Goal: Task Accomplishment & Management: Manage account settings

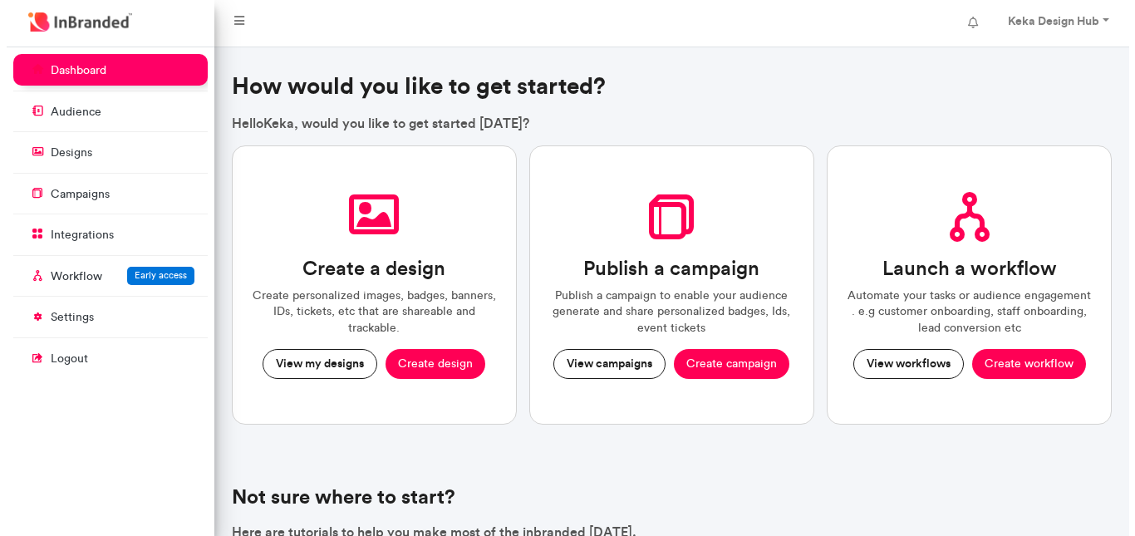
scroll to position [7, 1]
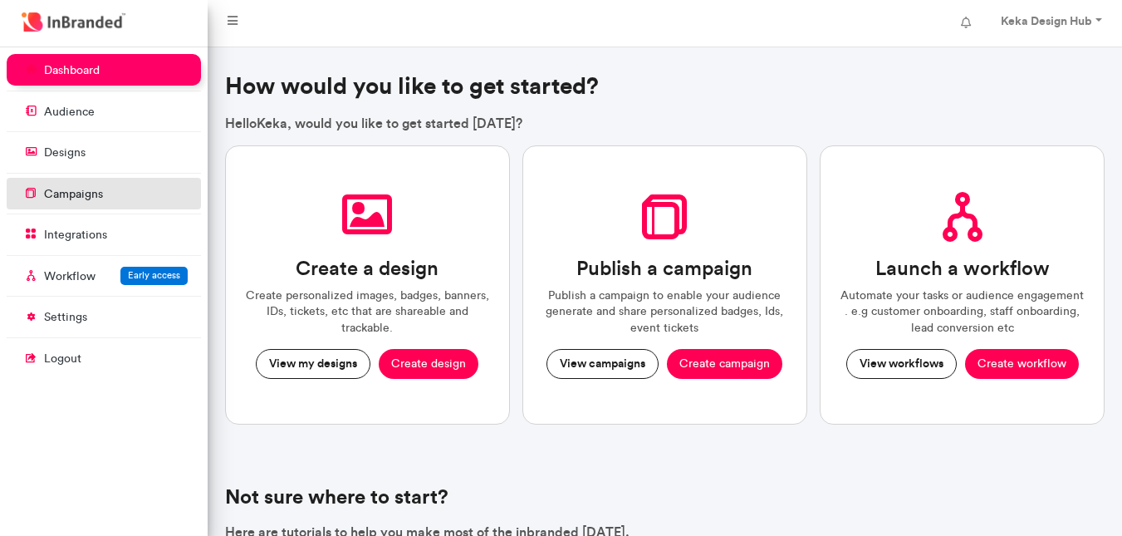
click at [118, 199] on link "campaigns" at bounding box center [104, 194] width 194 height 32
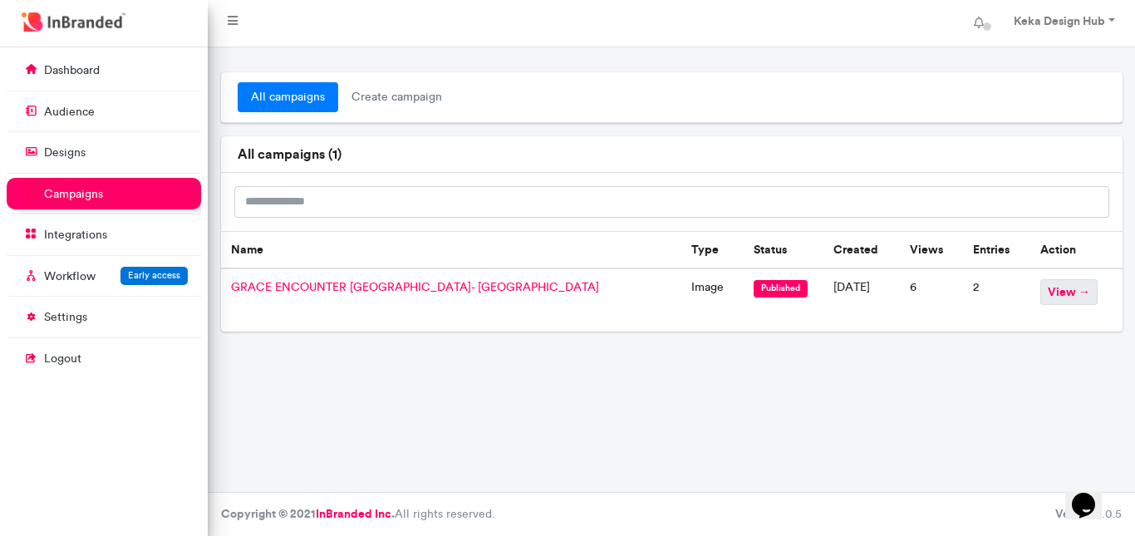
click at [1040, 288] on span "view →" at bounding box center [1068, 292] width 57 height 26
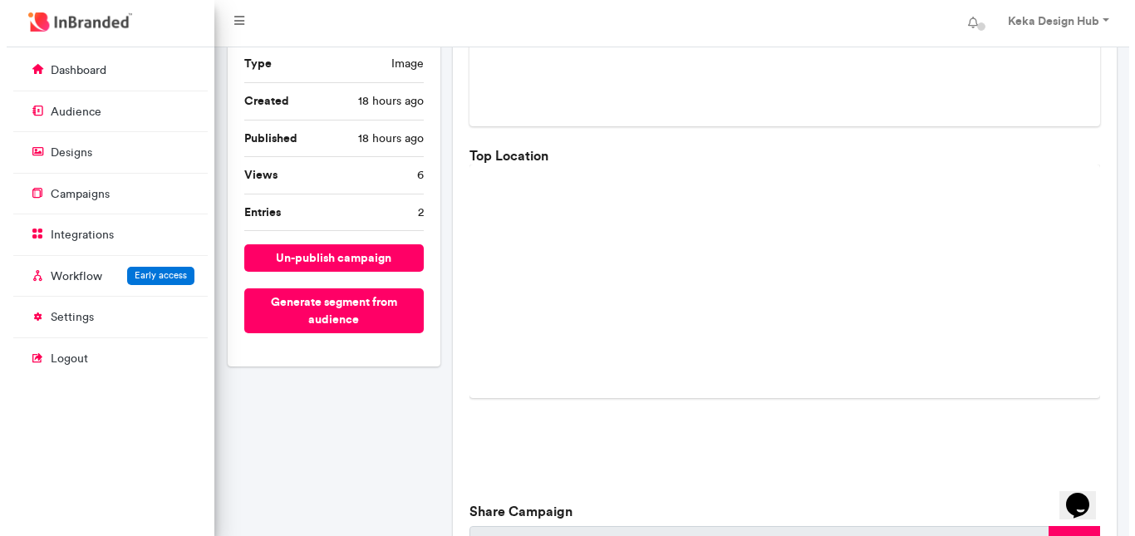
scroll to position [332, 0]
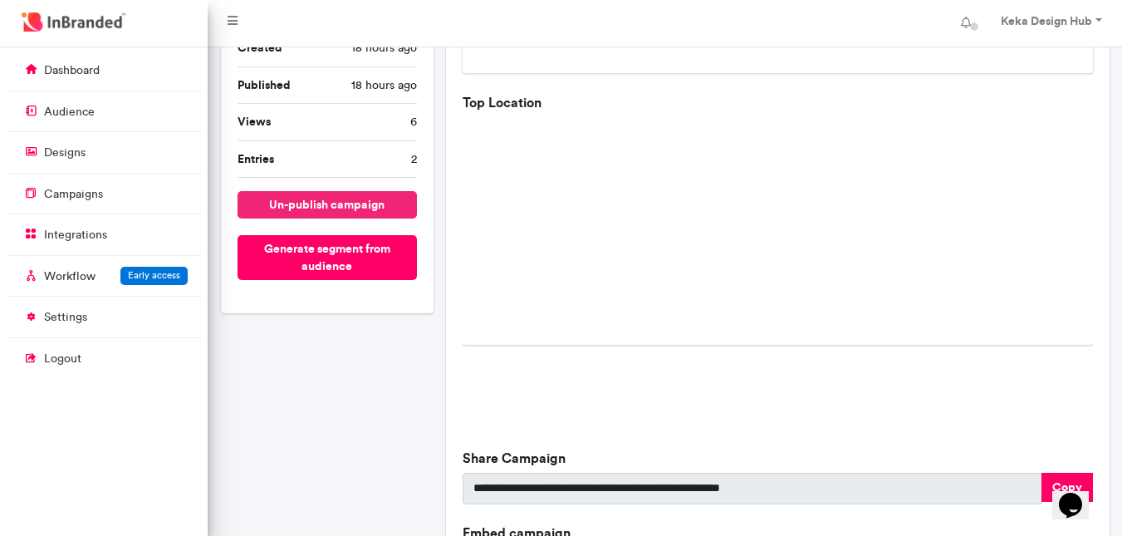
click at [355, 191] on button "un-publish campaign" at bounding box center [327, 204] width 179 height 27
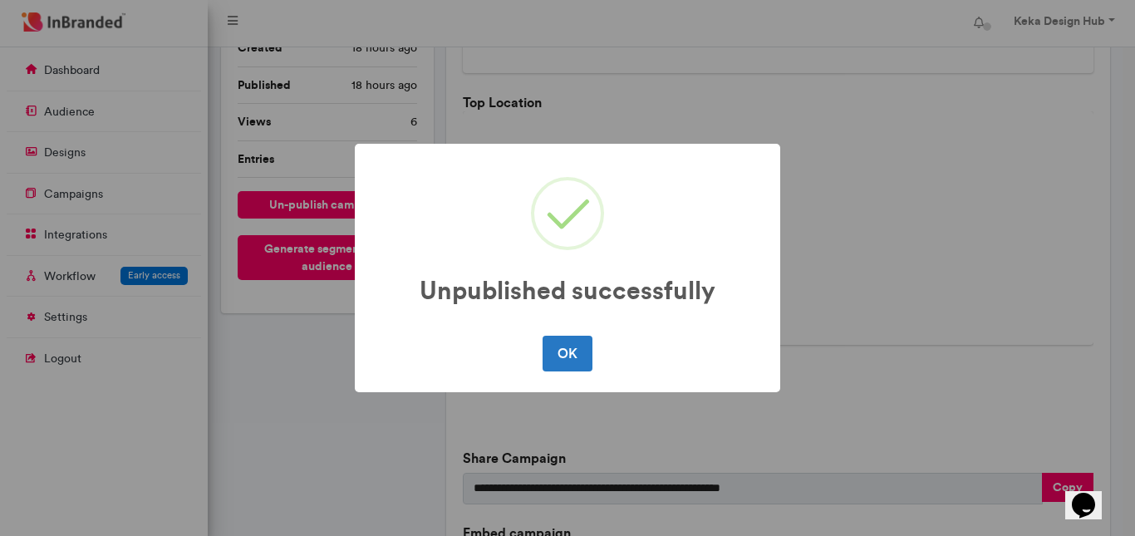
click at [542, 336] on button "OK" at bounding box center [566, 353] width 49 height 35
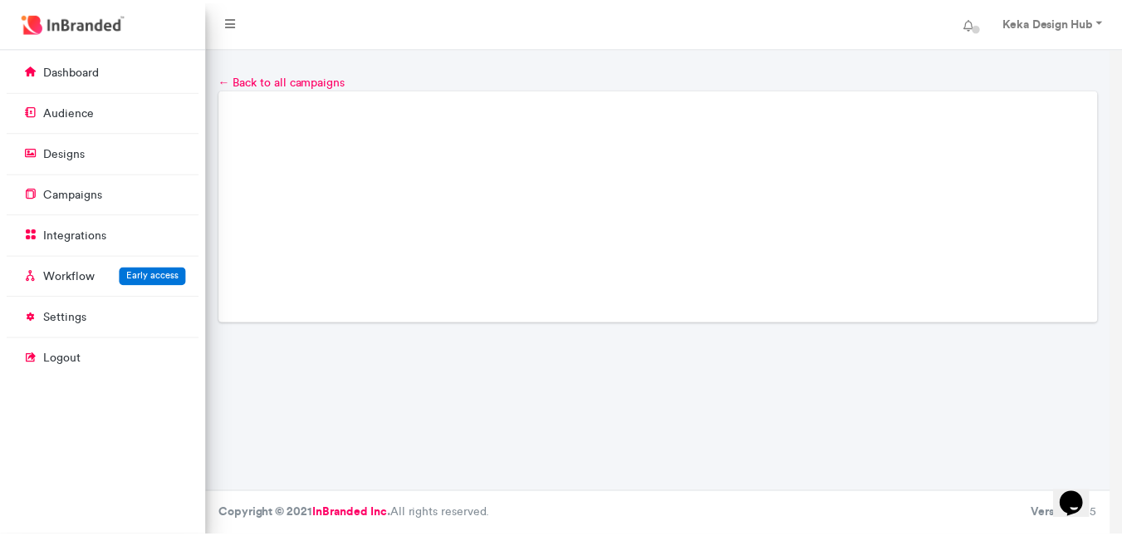
scroll to position [0, 0]
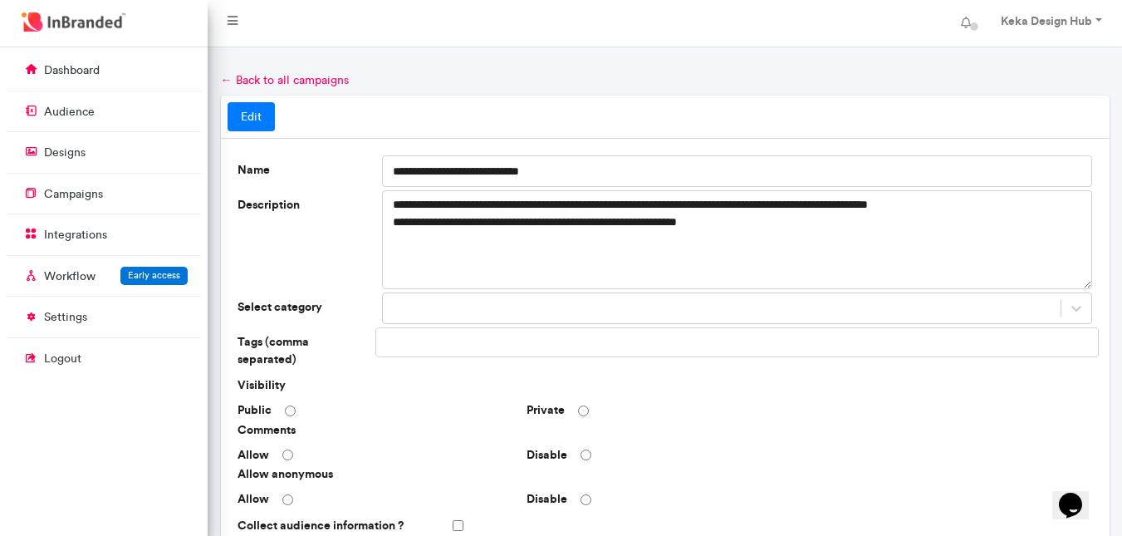
click at [223, 80] on link "← Back to all campaigns" at bounding box center [285, 80] width 128 height 14
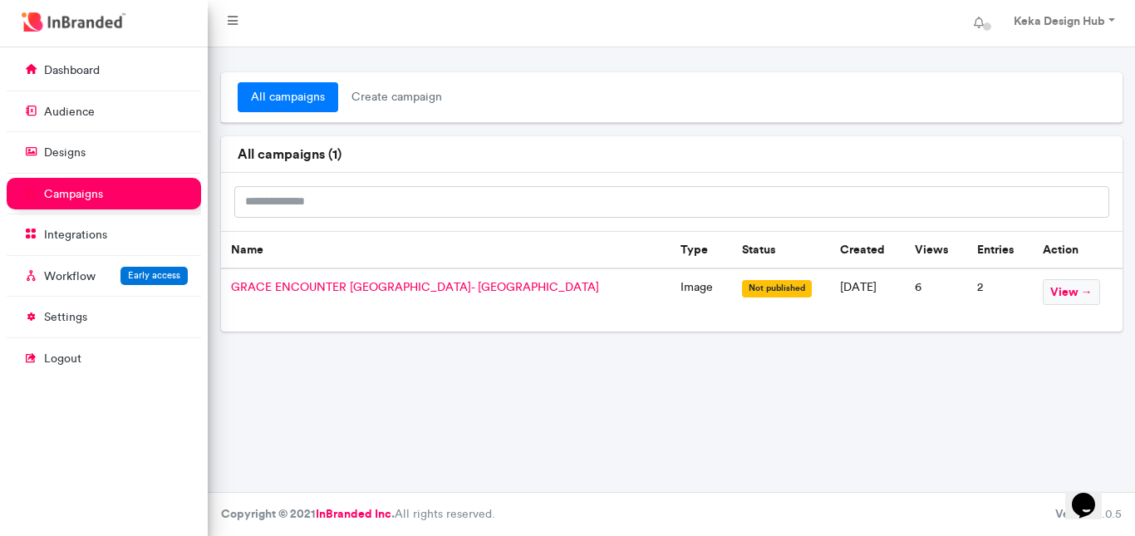
drag, startPoint x: 786, startPoint y: 296, endPoint x: 830, endPoint y: 285, distance: 45.3
click at [830, 294] on td "[DATE]" at bounding box center [868, 299] width 76 height 63
click at [905, 253] on th "Views" at bounding box center [935, 249] width 61 height 37
click at [1050, 297] on span "view →" at bounding box center [1071, 292] width 57 height 26
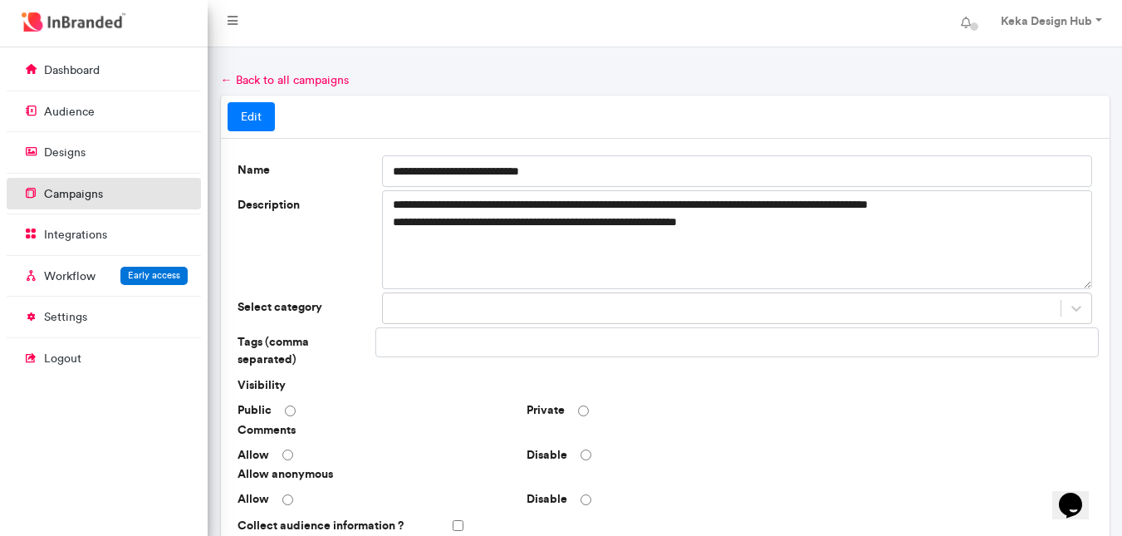
click at [76, 195] on p "campaigns" at bounding box center [73, 194] width 59 height 17
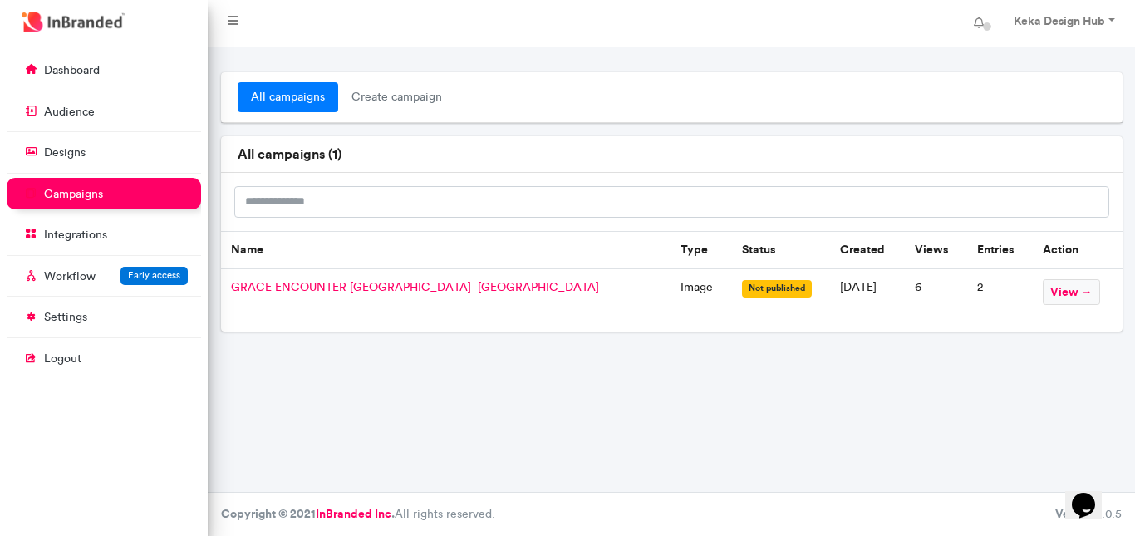
click at [391, 280] on span "GRACE ENCOUNTER [GEOGRAPHIC_DATA]- [GEOGRAPHIC_DATA]" at bounding box center [415, 287] width 368 height 14
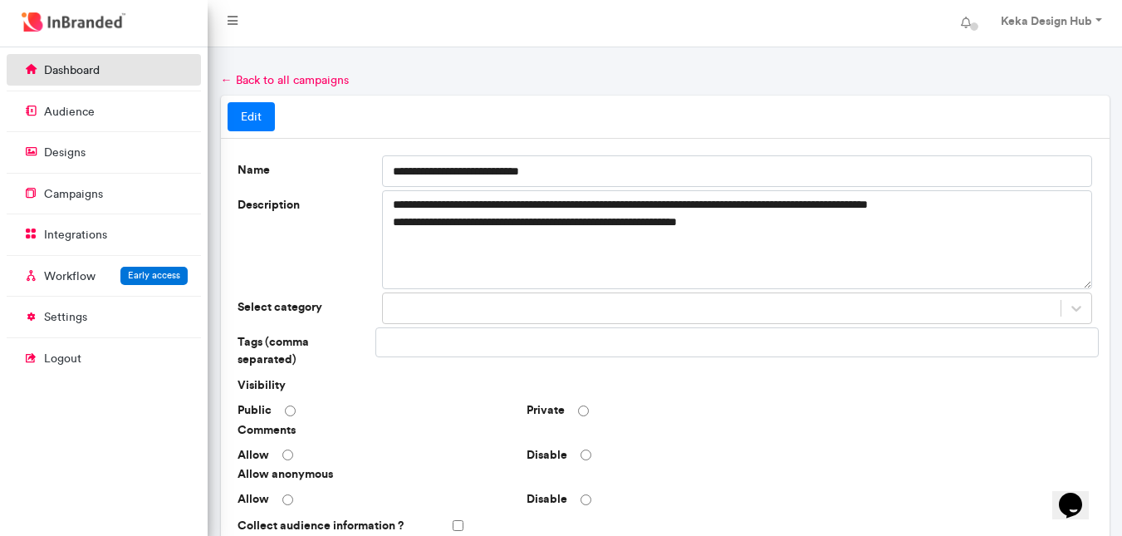
click at [70, 62] on p "dashboard" at bounding box center [72, 70] width 56 height 17
